Goal: Browse casually

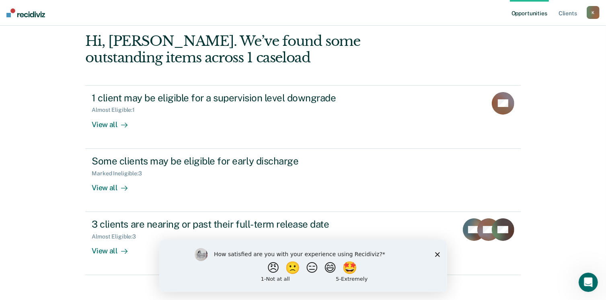
scroll to position [42, 0]
